Goal: Information Seeking & Learning: Learn about a topic

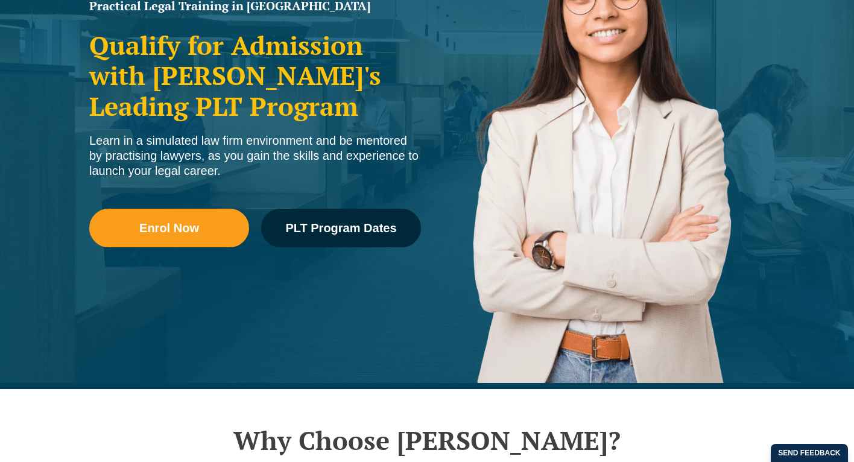
scroll to position [225, 0]
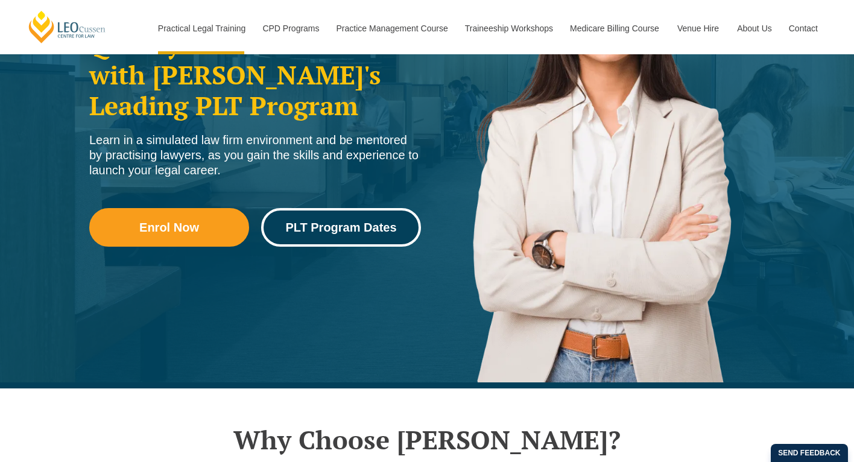
click at [301, 233] on span "PLT Program Dates" at bounding box center [340, 227] width 111 height 12
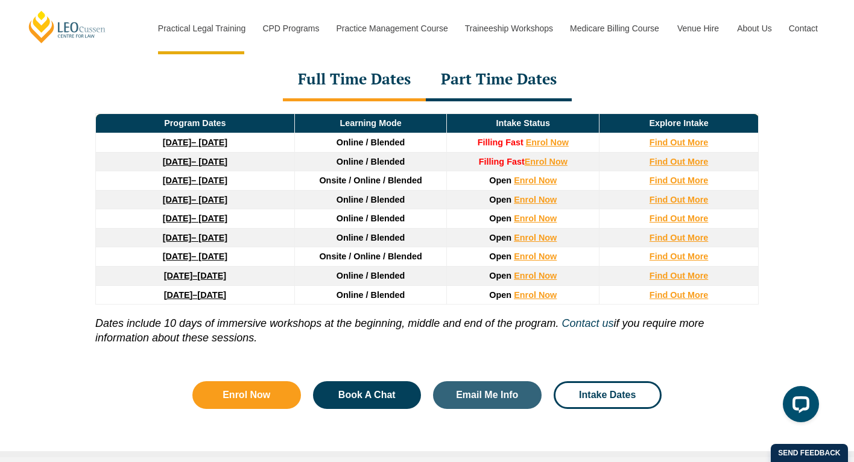
scroll to position [1641, 0]
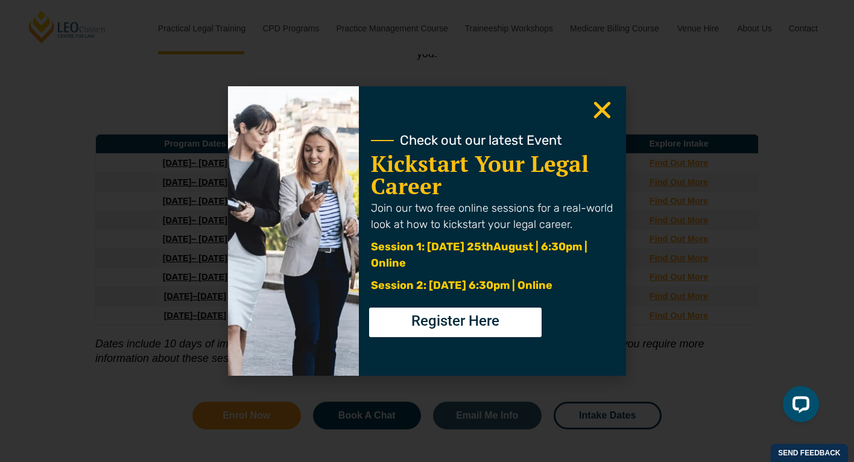
click at [599, 107] on use "Close" at bounding box center [602, 110] width 17 height 17
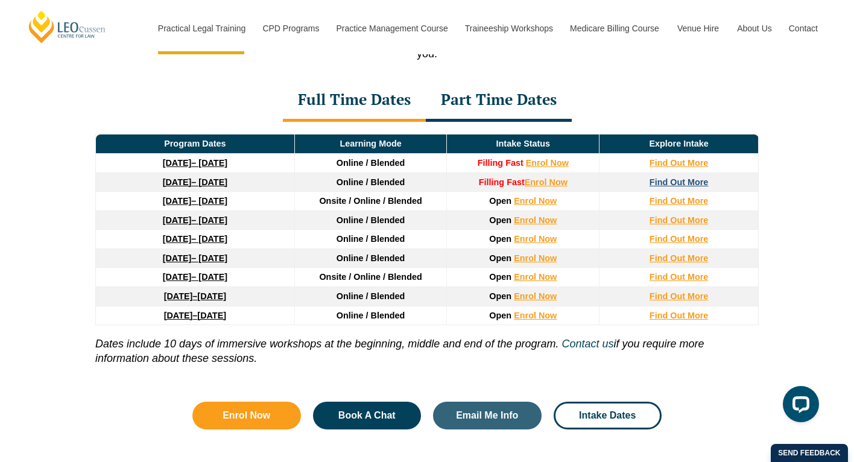
click at [676, 185] on strong "Find Out More" at bounding box center [678, 182] width 59 height 10
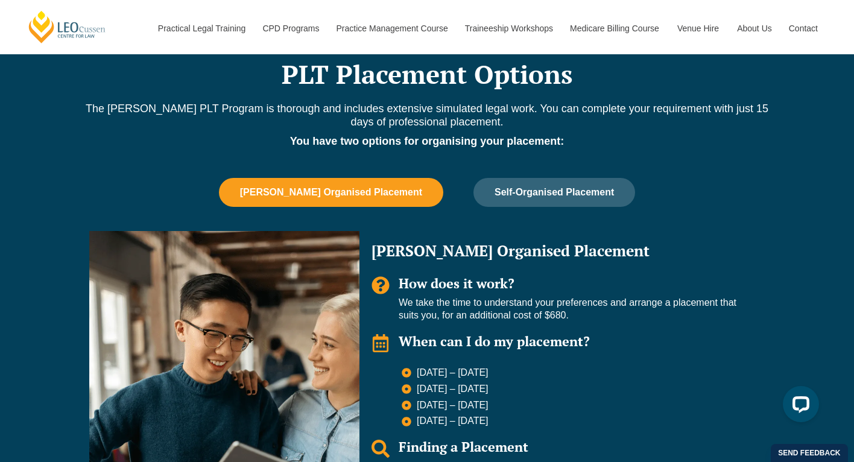
scroll to position [720, 0]
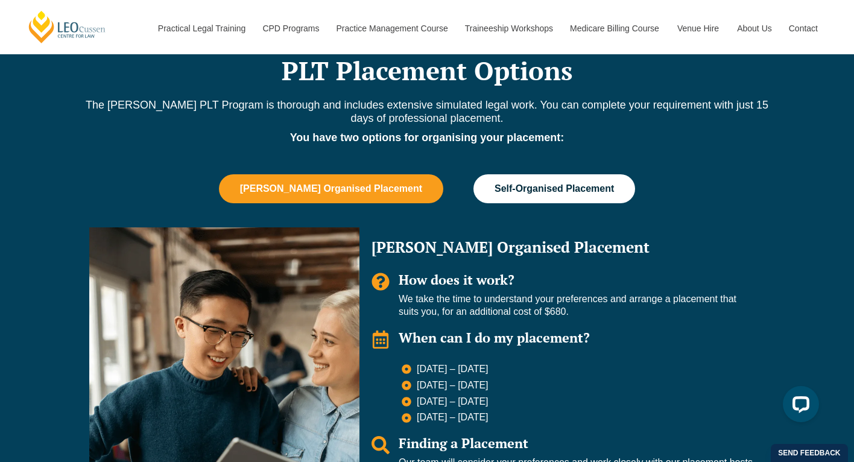
click at [488, 194] on button "Self-Organised Placement" at bounding box center [554, 188] width 162 height 29
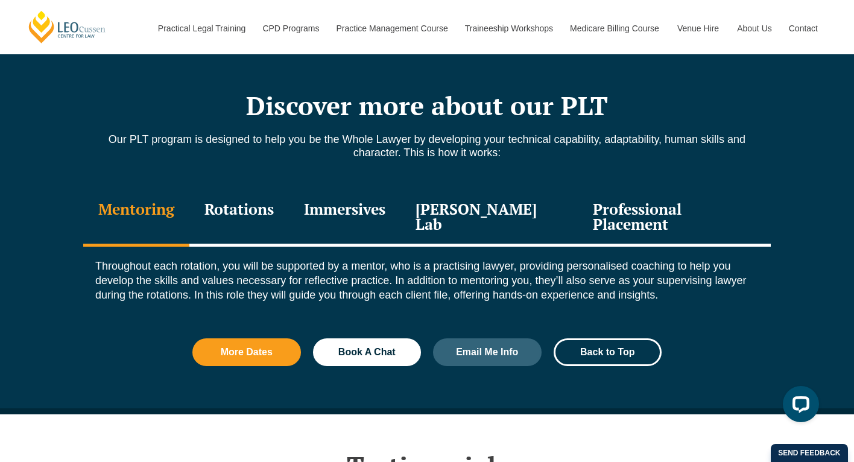
scroll to position [1289, 0]
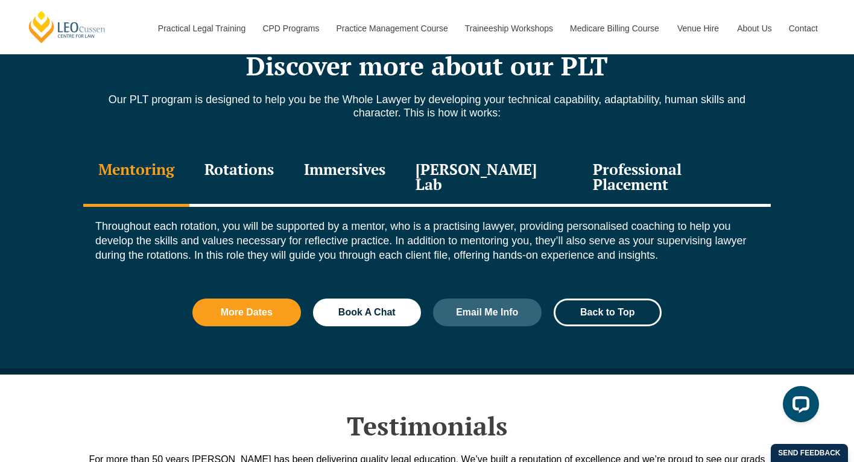
click at [247, 168] on div "Rotations" at bounding box center [238, 178] width 99 height 57
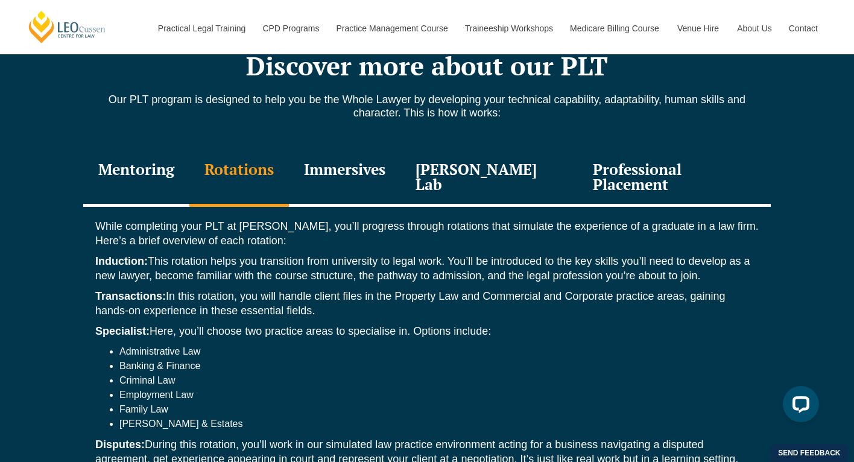
click at [361, 167] on div "Immersives" at bounding box center [345, 178] width 112 height 57
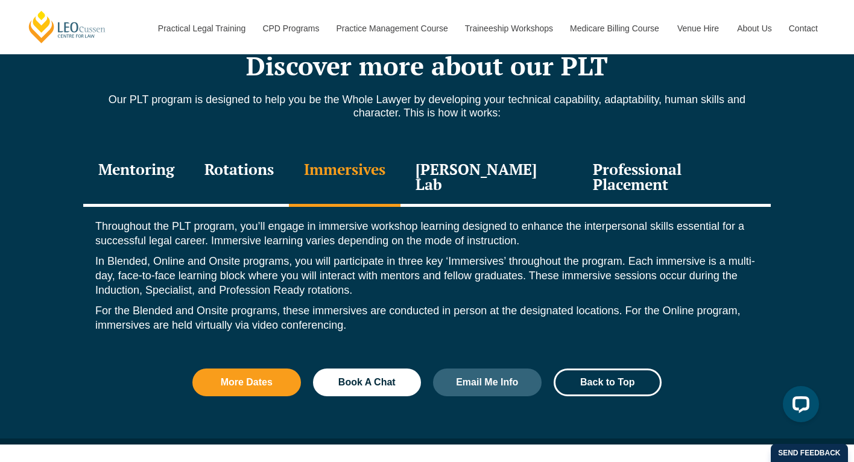
click at [472, 171] on div "Leo Justice Lab" at bounding box center [488, 178] width 177 height 57
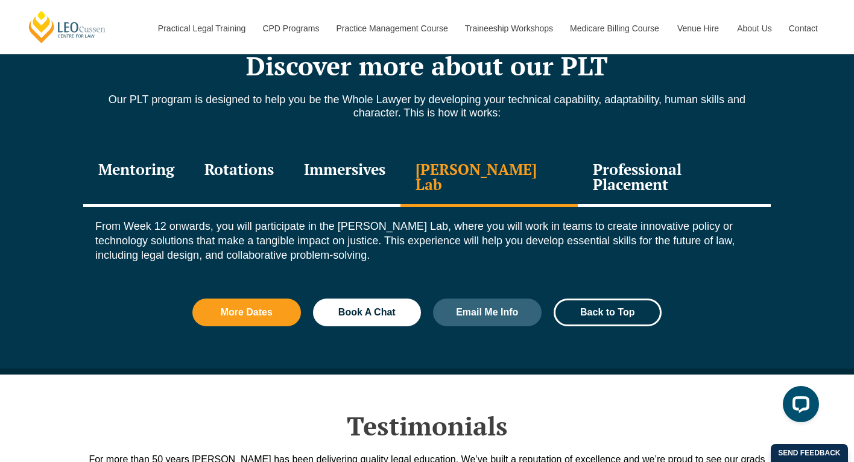
click at [371, 176] on div "Immersives" at bounding box center [345, 178] width 112 height 57
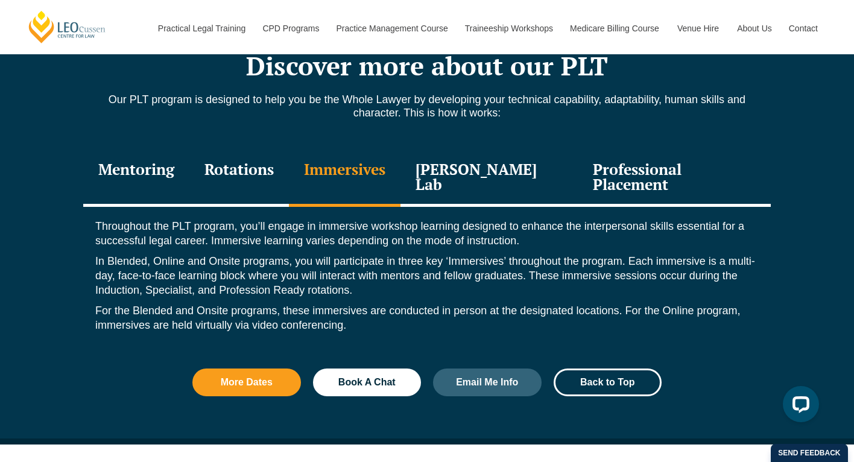
click at [471, 171] on div "Leo Justice Lab" at bounding box center [488, 178] width 177 height 57
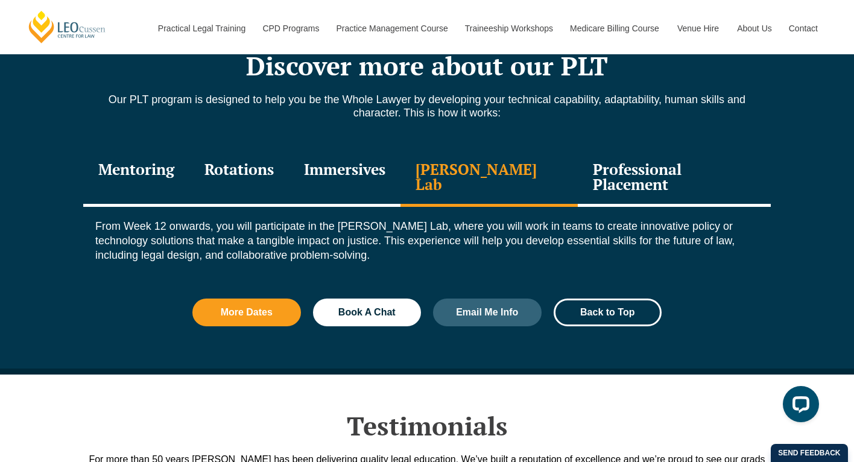
click at [599, 174] on div "Professional Placement" at bounding box center [674, 178] width 193 height 57
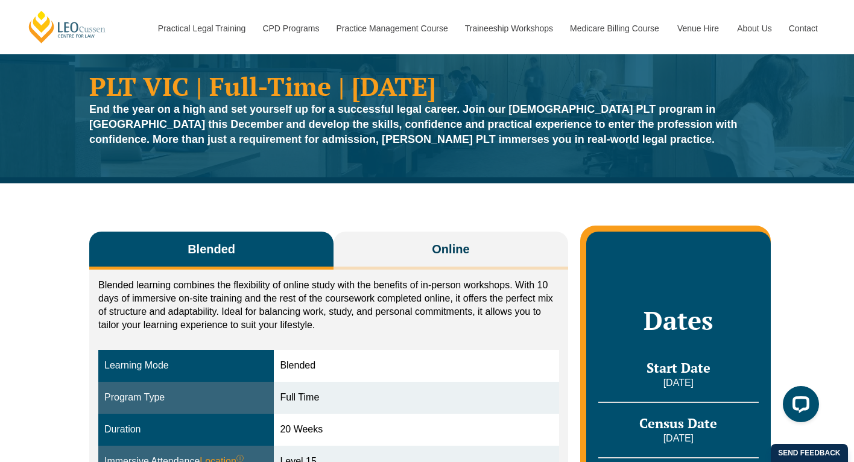
scroll to position [0, 0]
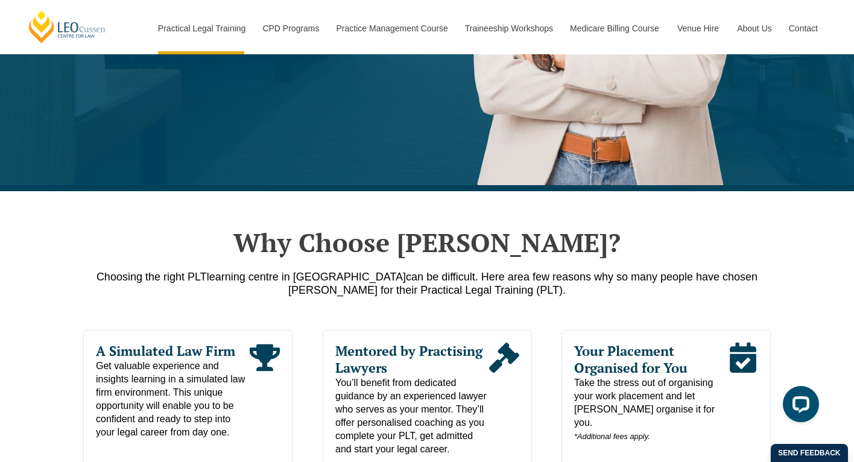
scroll to position [434, 0]
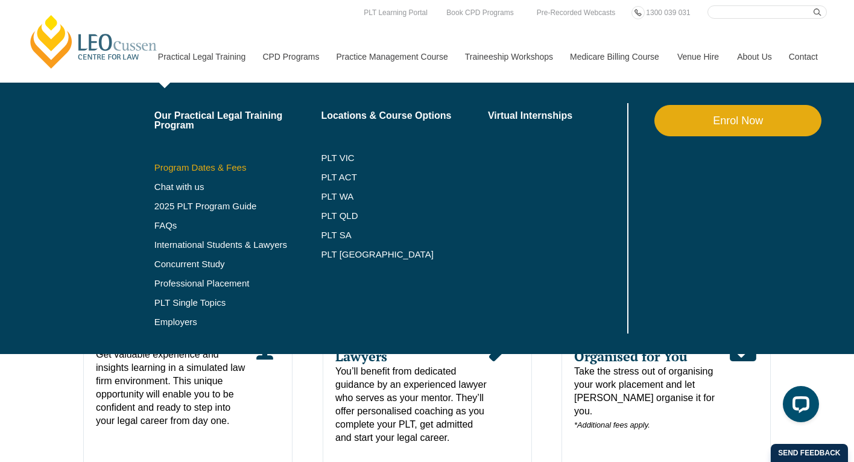
click at [185, 168] on link "Program Dates & Fees" at bounding box center [237, 168] width 167 height 10
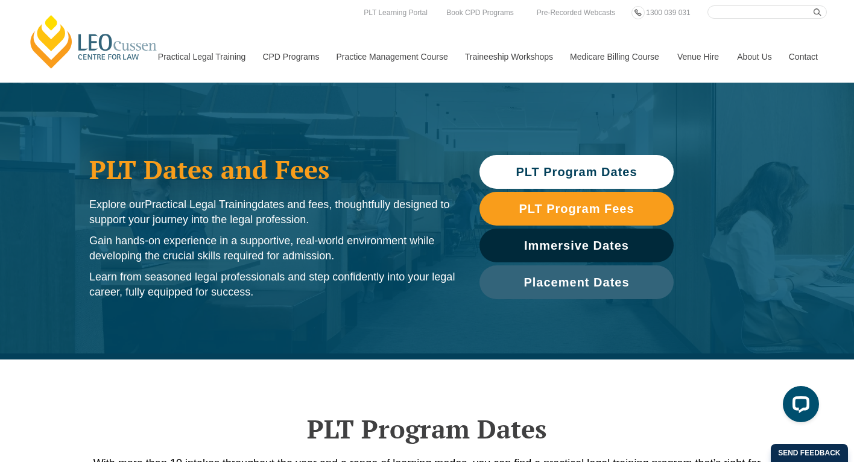
click at [578, 169] on span "PLT Program Dates" at bounding box center [576, 172] width 121 height 12
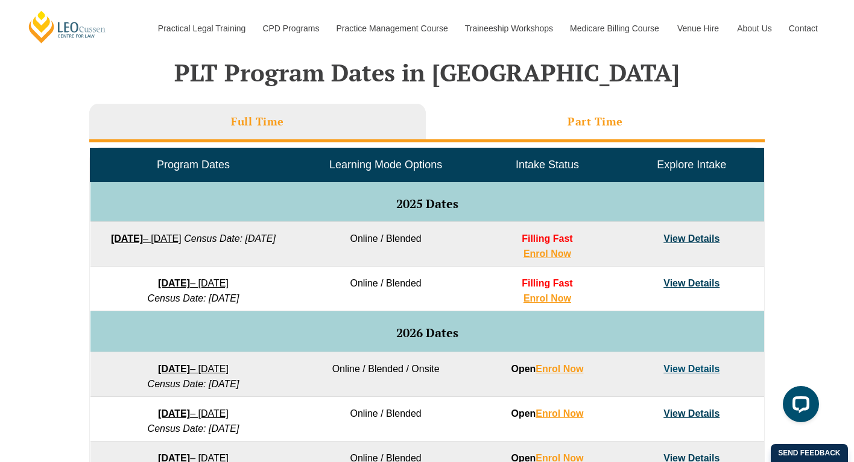
scroll to position [503, 0]
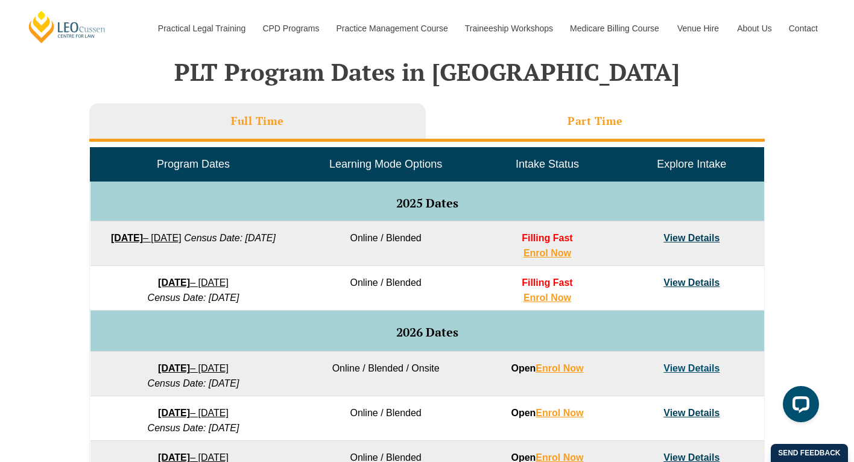
click at [500, 120] on li "Part Time" at bounding box center [595, 122] width 339 height 39
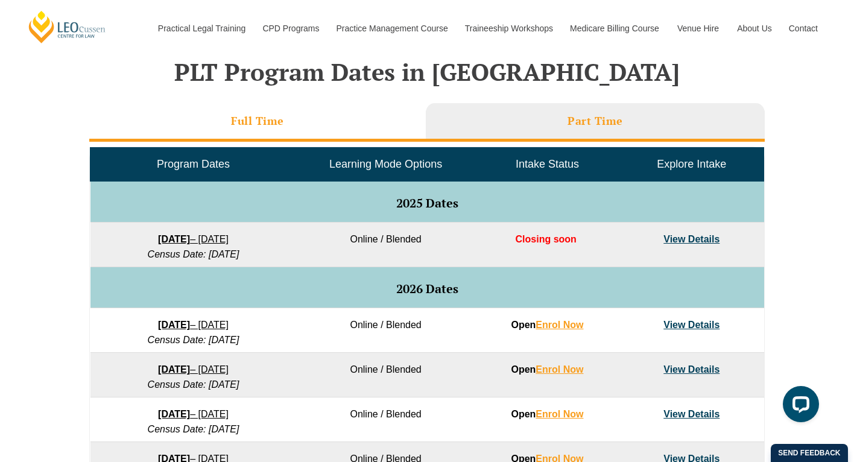
click at [373, 119] on li "Full Time" at bounding box center [257, 122] width 336 height 39
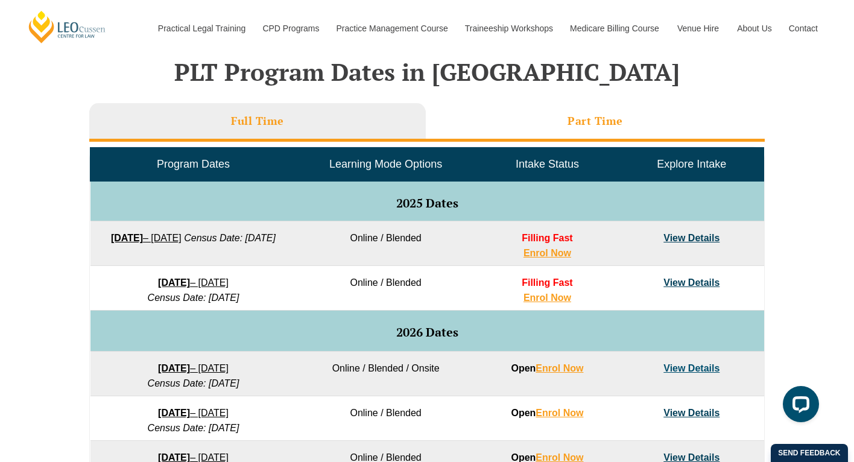
click at [496, 118] on li "Part Time" at bounding box center [595, 122] width 339 height 39
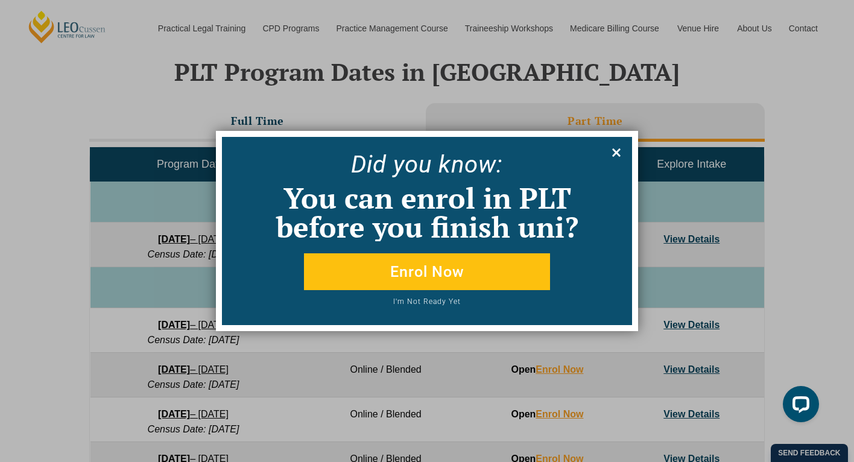
click at [618, 150] on icon at bounding box center [616, 152] width 8 height 8
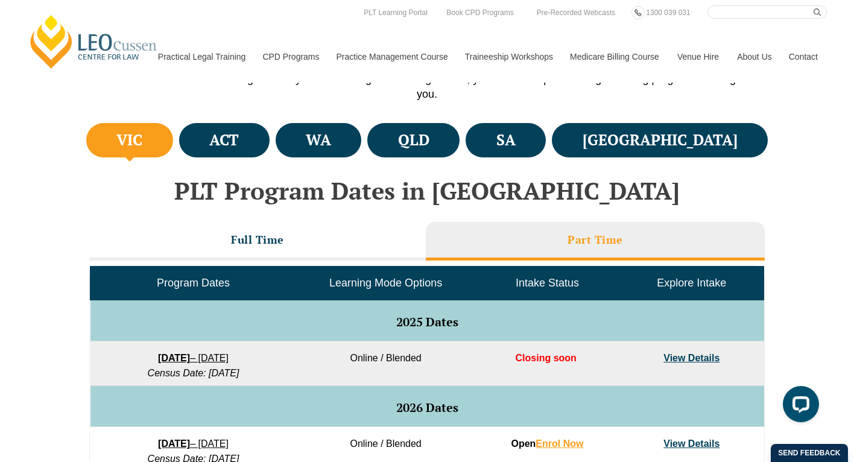
scroll to position [370, 0]
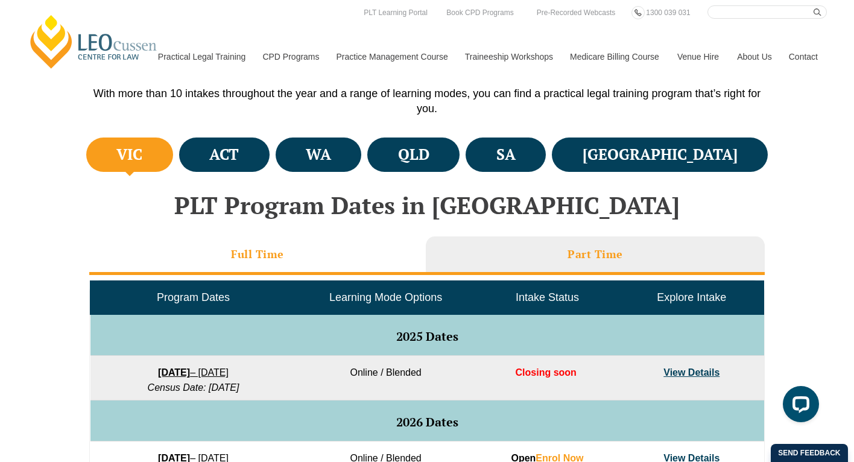
click at [311, 252] on li "Full Time" at bounding box center [257, 255] width 336 height 39
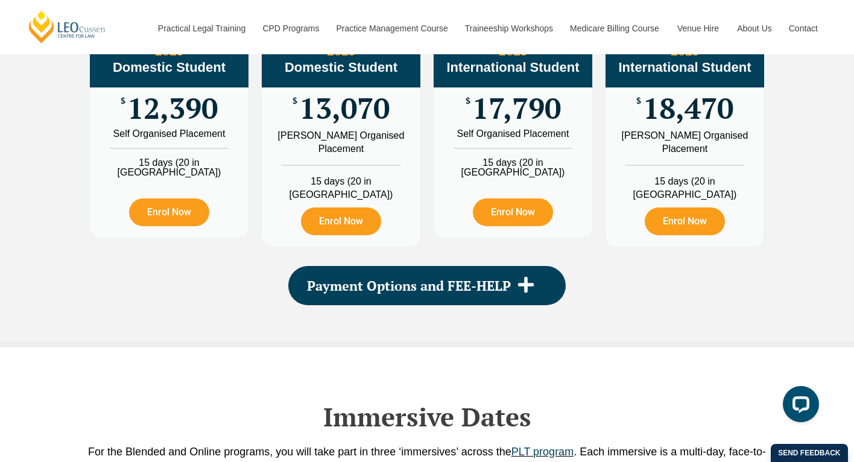
scroll to position [1501, 0]
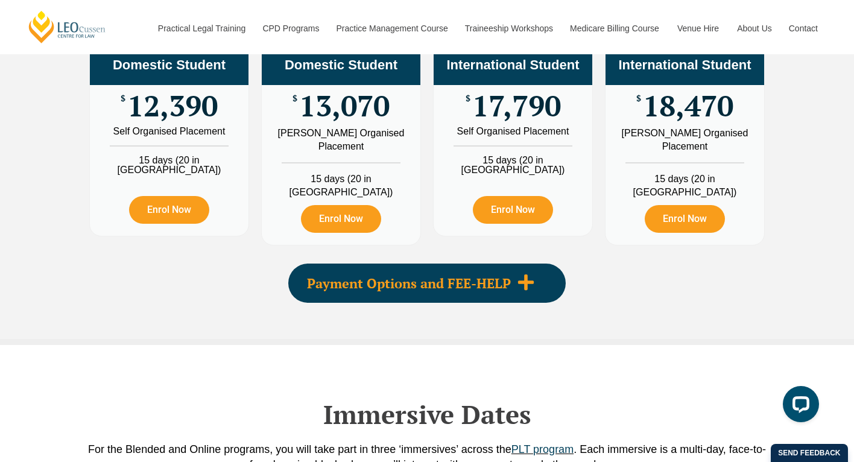
click at [464, 290] on span "Payment Options and FEE-HELP" at bounding box center [409, 283] width 204 height 13
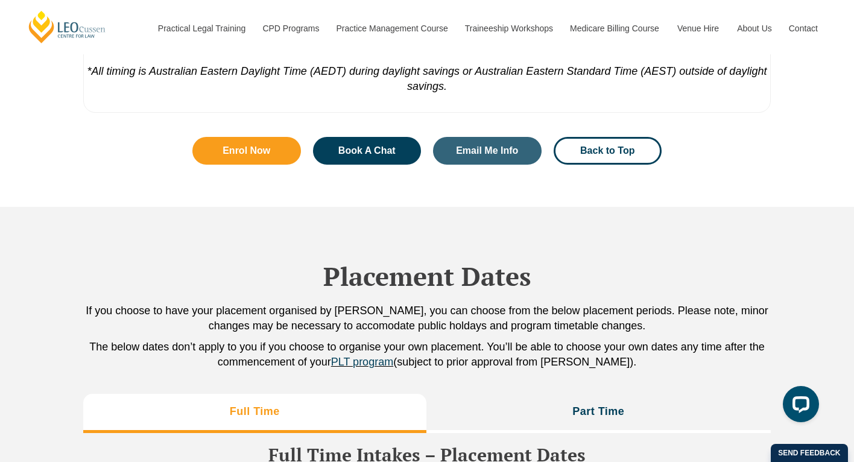
scroll to position [2916, 0]
